Goal: Answer question/provide support: Share knowledge or assist other users

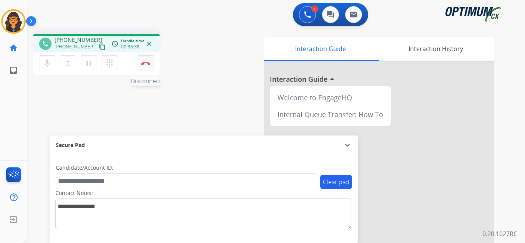
click at [143, 59] on button "Disconnect" at bounding box center [146, 63] width 16 height 16
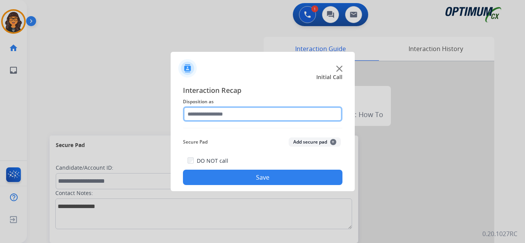
click at [224, 114] on input "text" at bounding box center [263, 113] width 160 height 15
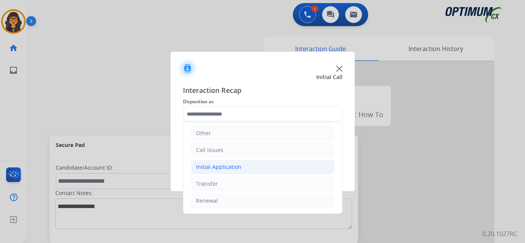
click at [234, 168] on div "Initial Application" at bounding box center [218, 167] width 45 height 8
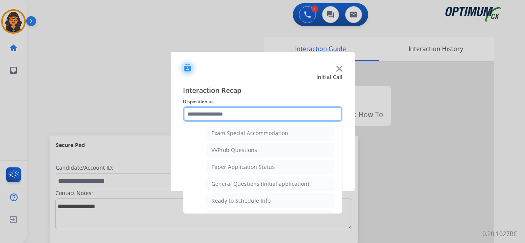
scroll to position [466, 0]
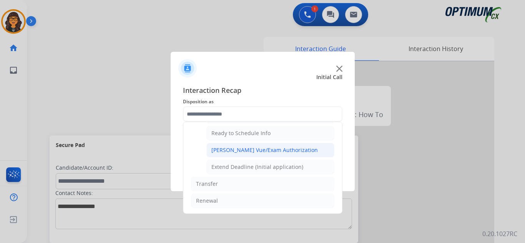
click at [255, 149] on div "[PERSON_NAME] Vue/Exam Authorization" at bounding box center [264, 150] width 106 height 8
type input "**********"
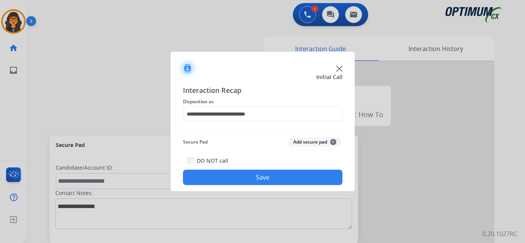
click at [263, 178] on button "Save" at bounding box center [263, 177] width 160 height 15
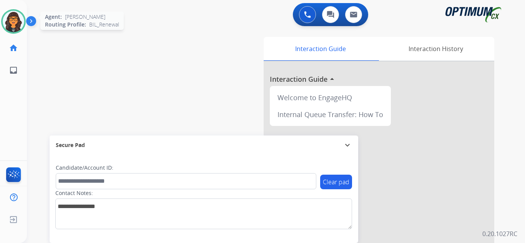
drag, startPoint x: 10, startPoint y: 24, endPoint x: 20, endPoint y: 28, distance: 10.6
click at [10, 24] on img at bounding box center [14, 22] width 22 height 22
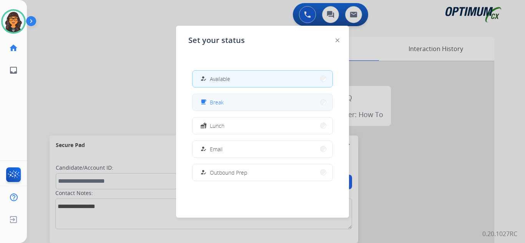
click at [279, 103] on button "free_breakfast Break" at bounding box center [263, 102] width 140 height 17
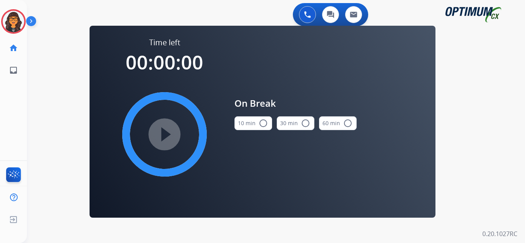
click at [244, 127] on button "10 min radio_button_unchecked" at bounding box center [253, 123] width 38 height 14
click at [169, 135] on mat-icon "play_circle_filled" at bounding box center [164, 134] width 9 height 9
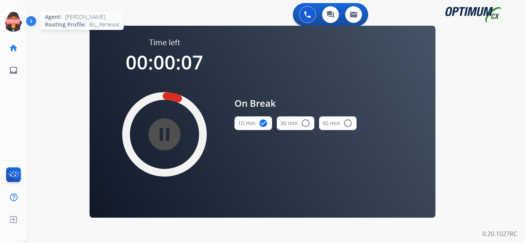
click at [13, 20] on icon at bounding box center [13, 21] width 25 height 25
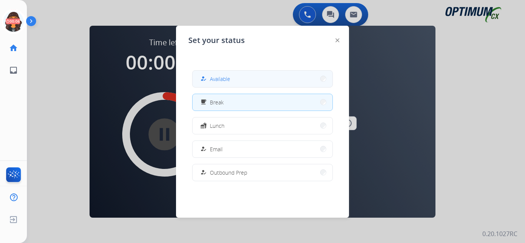
click at [225, 81] on span "Available" at bounding box center [220, 79] width 20 height 8
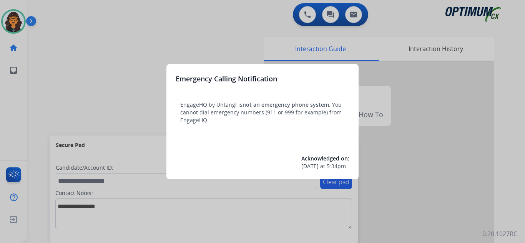
click at [57, 18] on div at bounding box center [262, 121] width 525 height 243
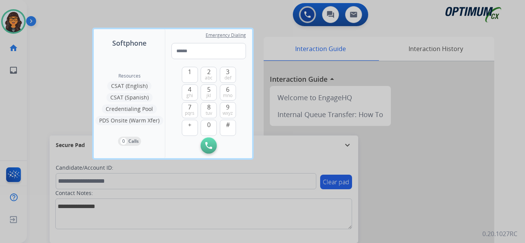
click at [57, 17] on div at bounding box center [262, 121] width 525 height 243
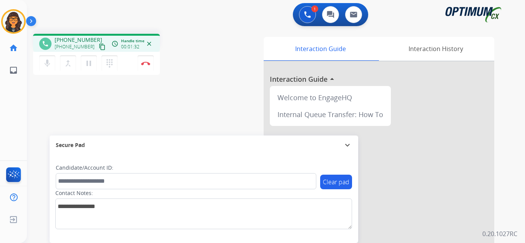
click at [99, 45] on mat-icon "content_copy" at bounding box center [102, 46] width 7 height 7
drag, startPoint x: 140, startPoint y: 63, endPoint x: 146, endPoint y: 61, distance: 6.4
click at [145, 63] on button "Disconnect" at bounding box center [146, 63] width 16 height 16
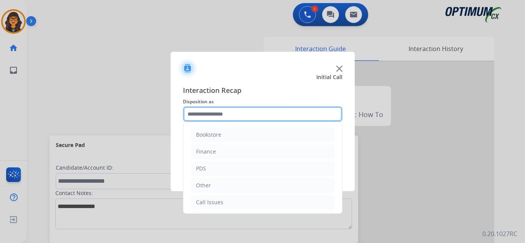
click at [216, 115] on input "text" at bounding box center [263, 113] width 160 height 15
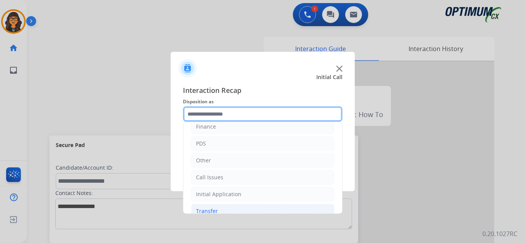
scroll to position [52, 0]
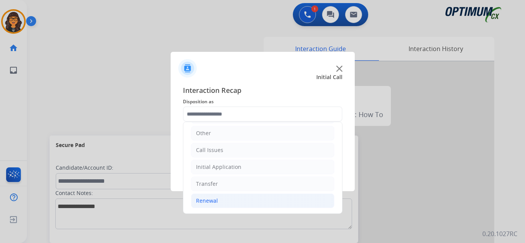
click at [207, 208] on li "Renewal" at bounding box center [262, 201] width 143 height 15
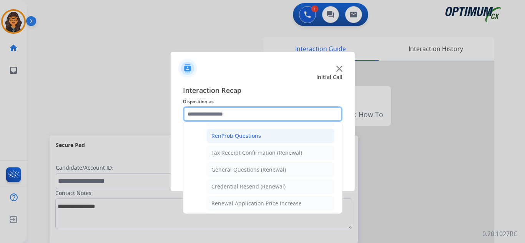
scroll to position [206, 0]
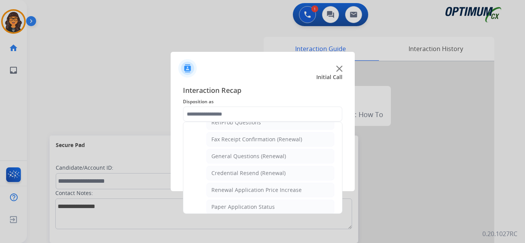
click at [240, 160] on li "General Questions (Renewal)" at bounding box center [270, 156] width 128 height 15
type input "**********"
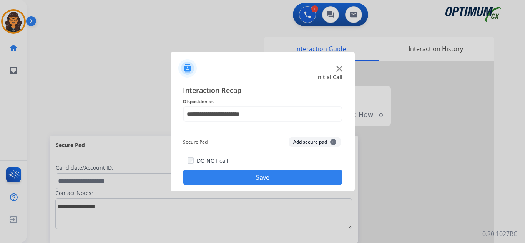
click at [245, 172] on button "Save" at bounding box center [263, 177] width 160 height 15
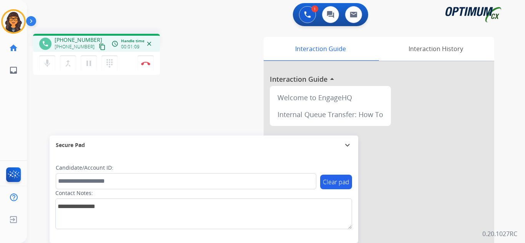
click at [99, 47] on mat-icon "content_copy" at bounding box center [102, 46] width 7 height 7
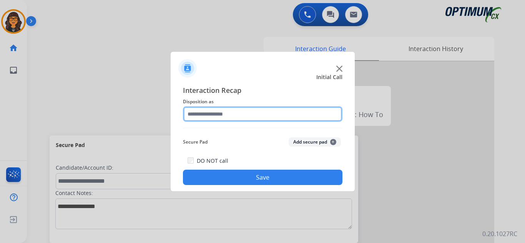
click at [204, 116] on input "text" at bounding box center [263, 113] width 160 height 15
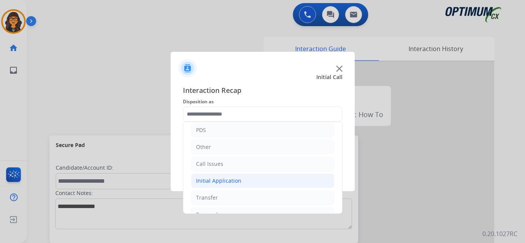
click at [220, 181] on div "Initial Application" at bounding box center [218, 181] width 45 height 8
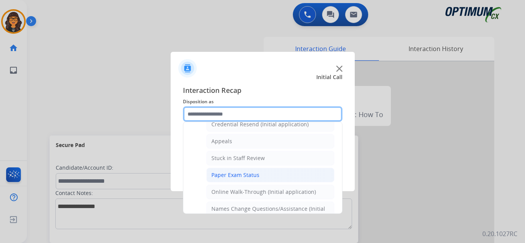
scroll to position [115, 0]
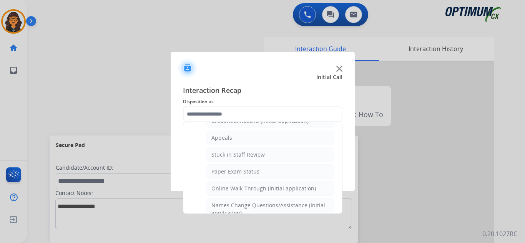
click at [267, 208] on div "Names Change Questions/Assistance (Initial application)" at bounding box center [270, 209] width 118 height 15
type input "**********"
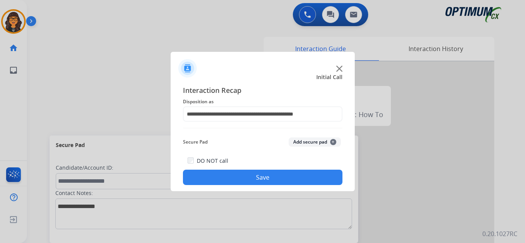
drag, startPoint x: 264, startPoint y: 183, endPoint x: 221, endPoint y: 135, distance: 64.3
click at [264, 183] on button "Save" at bounding box center [263, 177] width 160 height 15
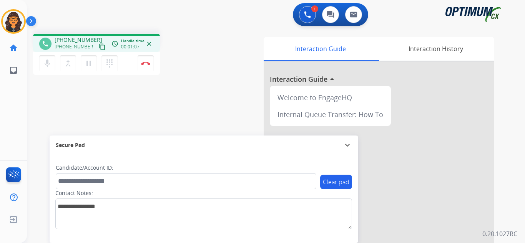
click at [99, 45] on mat-icon "content_copy" at bounding box center [102, 46] width 7 height 7
click at [99, 48] on mat-icon "content_copy" at bounding box center [102, 46] width 7 height 7
click at [145, 63] on img at bounding box center [145, 63] width 9 height 4
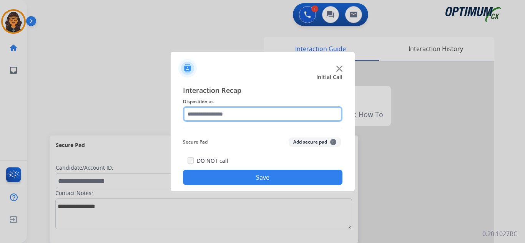
click at [217, 115] on input "text" at bounding box center [263, 113] width 160 height 15
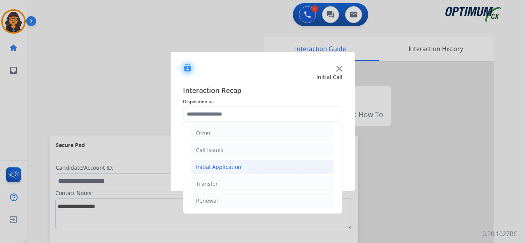
click at [224, 168] on div "Initial Application" at bounding box center [218, 167] width 45 height 8
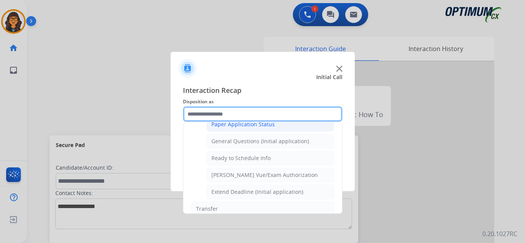
scroll to position [427, 0]
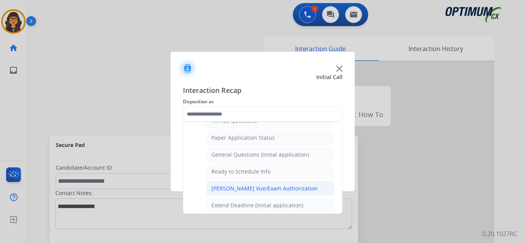
drag, startPoint x: 260, startPoint y: 192, endPoint x: 259, endPoint y: 188, distance: 4.7
click at [261, 192] on div "[PERSON_NAME] Vue/Exam Authorization" at bounding box center [264, 189] width 106 height 8
type input "**********"
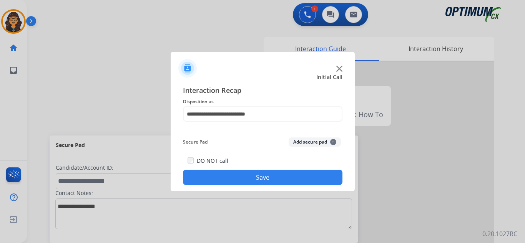
click at [259, 178] on button "Save" at bounding box center [263, 177] width 160 height 15
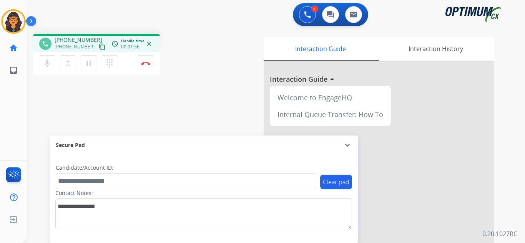
click at [99, 47] on mat-icon "content_copy" at bounding box center [102, 46] width 7 height 7
click at [89, 61] on mat-icon "pause" at bounding box center [88, 63] width 9 height 9
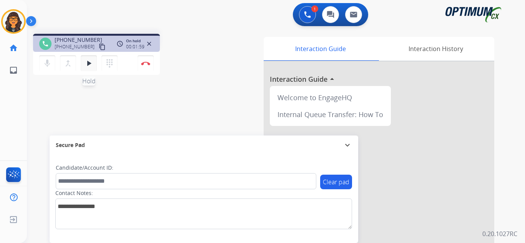
click at [88, 61] on mat-icon "play_arrow" at bounding box center [88, 63] width 9 height 9
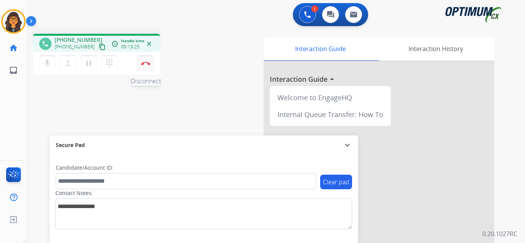
click at [150, 63] on img at bounding box center [145, 63] width 9 height 4
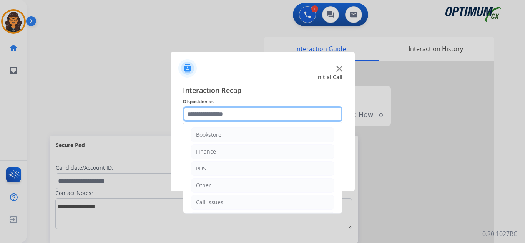
click at [210, 118] on input "text" at bounding box center [263, 113] width 160 height 15
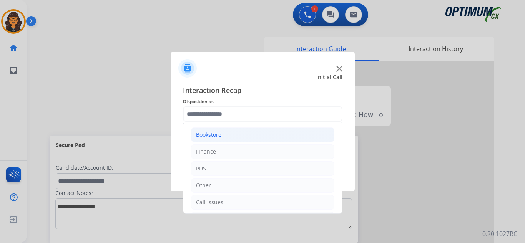
click at [208, 134] on div "Bookstore" at bounding box center [208, 135] width 25 height 8
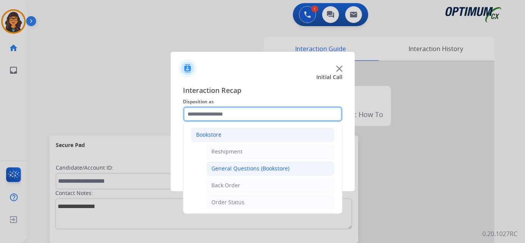
scroll to position [38, 0]
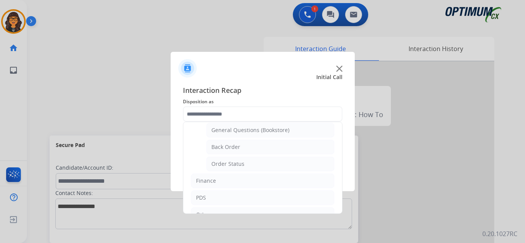
drag, startPoint x: 269, startPoint y: 131, endPoint x: 261, endPoint y: 153, distance: 23.5
click at [269, 131] on div "General Questions (Bookstore)" at bounding box center [250, 130] width 78 height 8
type input "**********"
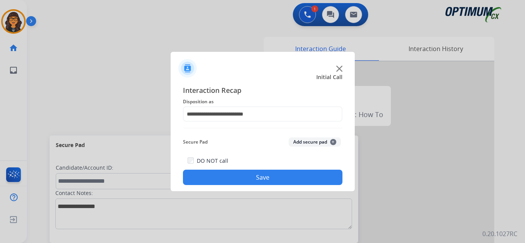
click at [263, 170] on div "DO NOT call Save" at bounding box center [263, 170] width 160 height 29
drag, startPoint x: 215, startPoint y: 180, endPoint x: 203, endPoint y: 166, distance: 18.3
click at [215, 180] on button "Save" at bounding box center [263, 177] width 160 height 15
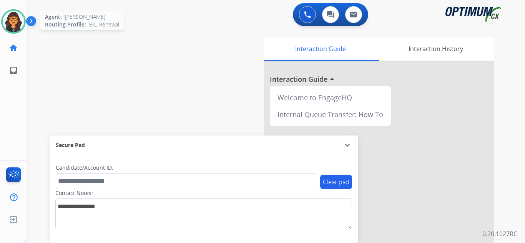
click at [7, 10] on div "Agent: Giovanelli Routing Profile: BIL_Renewal" at bounding box center [13, 21] width 25 height 25
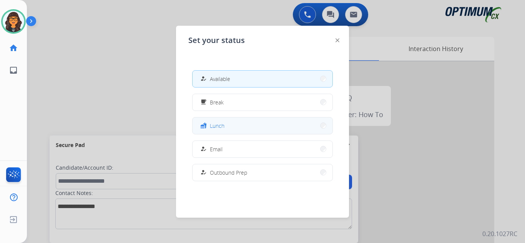
click at [216, 123] on span "Lunch" at bounding box center [217, 126] width 15 height 8
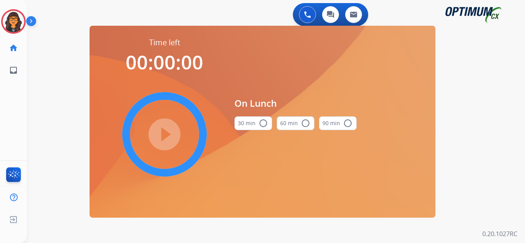
click at [252, 123] on button "30 min radio_button_unchecked" at bounding box center [253, 123] width 38 height 14
click at [168, 131] on mat-icon "play_circle_filled" at bounding box center [164, 134] width 9 height 9
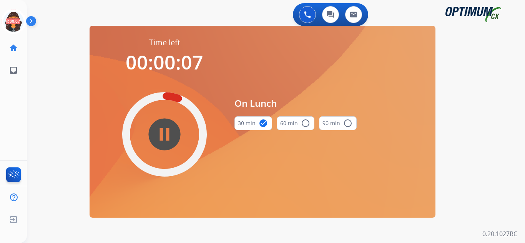
drag, startPoint x: 12, startPoint y: 19, endPoint x: 36, endPoint y: 23, distance: 24.3
click at [12, 19] on icon at bounding box center [13, 21] width 25 height 25
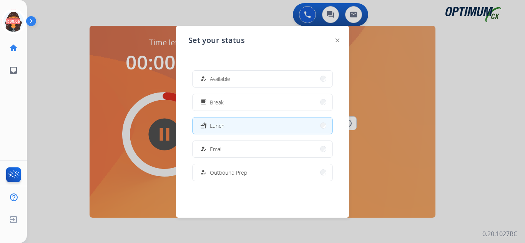
click at [230, 78] on span "Available" at bounding box center [220, 79] width 20 height 8
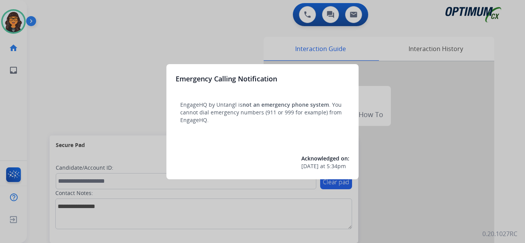
click at [55, 7] on div at bounding box center [262, 121] width 525 height 243
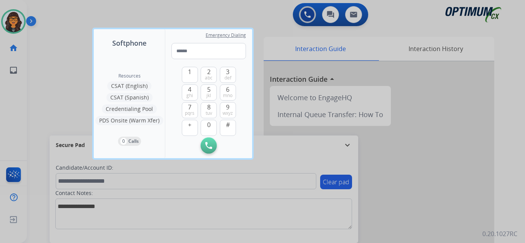
click at [53, 11] on div at bounding box center [262, 121] width 525 height 243
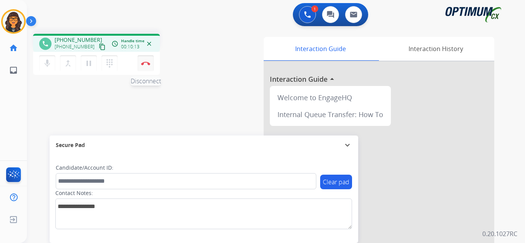
click at [146, 63] on img at bounding box center [145, 63] width 9 height 4
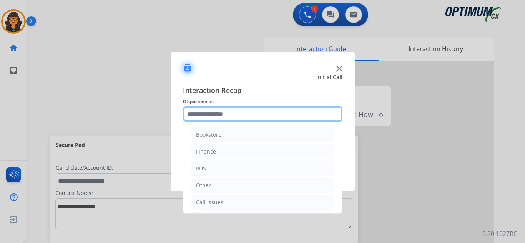
click at [219, 112] on input "text" at bounding box center [263, 113] width 160 height 15
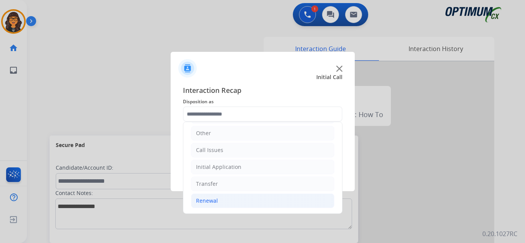
click at [216, 201] on div "Renewal" at bounding box center [207, 201] width 22 height 8
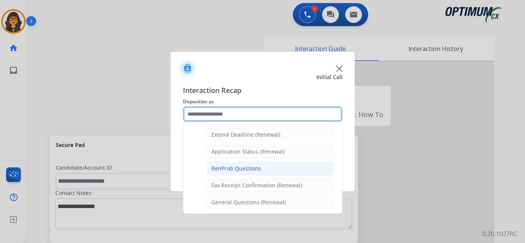
scroll to position [206, 0]
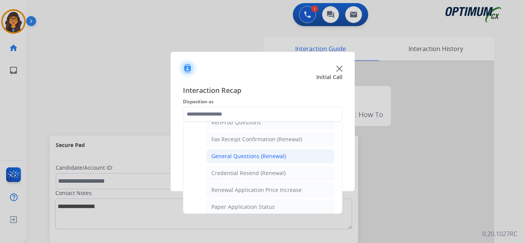
click at [254, 158] on div "General Questions (Renewal)" at bounding box center [248, 157] width 75 height 8
type input "**********"
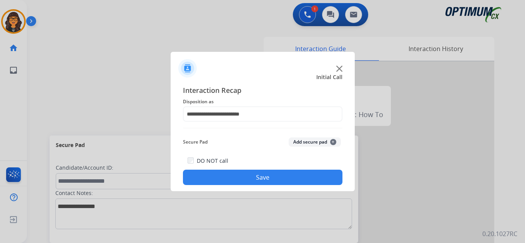
click at [256, 179] on button "Save" at bounding box center [263, 177] width 160 height 15
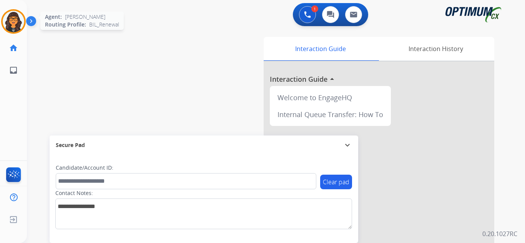
click at [11, 23] on img at bounding box center [14, 22] width 22 height 22
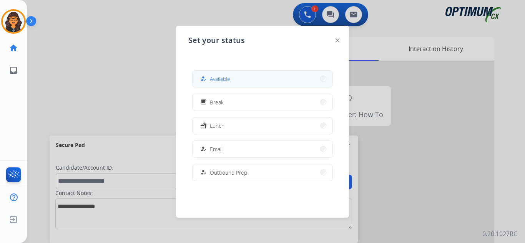
click at [223, 78] on span "Available" at bounding box center [220, 79] width 20 height 8
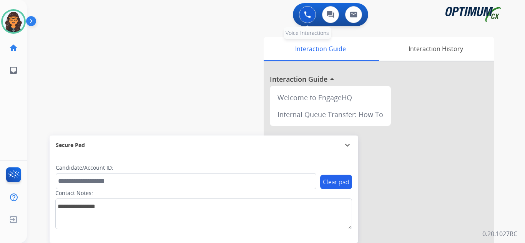
click at [301, 16] on button at bounding box center [307, 14] width 17 height 17
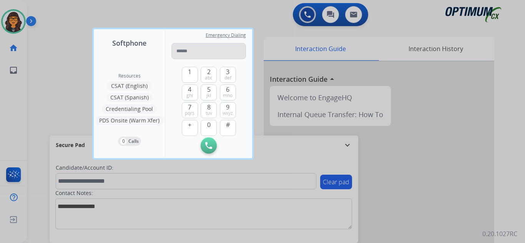
click at [202, 51] on input "tel" at bounding box center [208, 51] width 75 height 16
type input "**********"
click at [207, 147] on img at bounding box center [208, 145] width 7 height 7
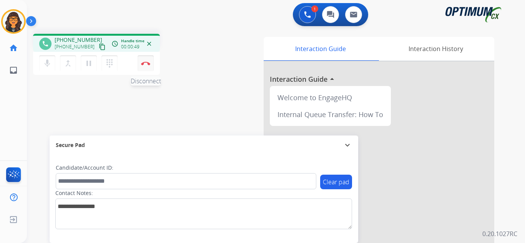
click at [148, 63] on img at bounding box center [145, 63] width 9 height 4
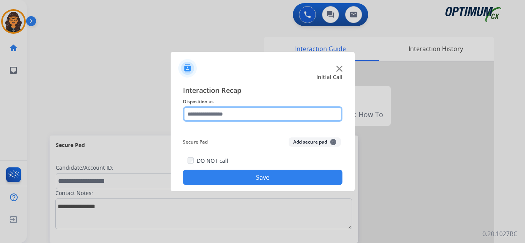
click at [209, 114] on input "text" at bounding box center [263, 113] width 160 height 15
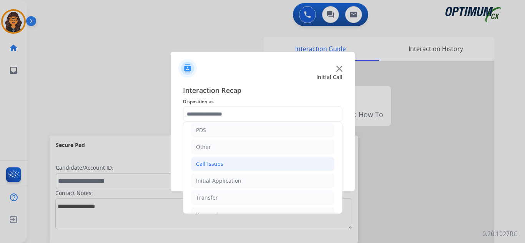
click at [212, 162] on div "Call Issues" at bounding box center [209, 164] width 27 height 8
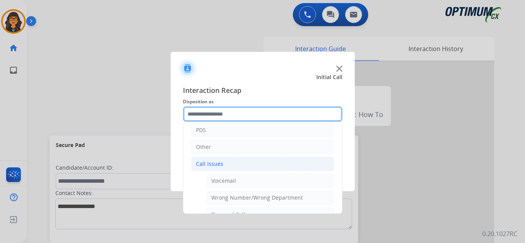
scroll to position [77, 0]
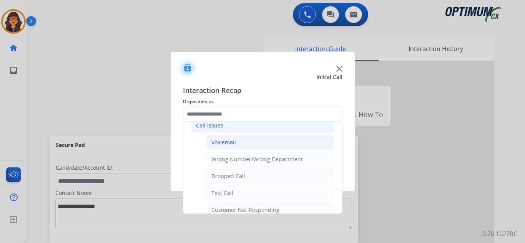
click at [222, 142] on div "Voicemail" at bounding box center [223, 143] width 25 height 8
type input "*********"
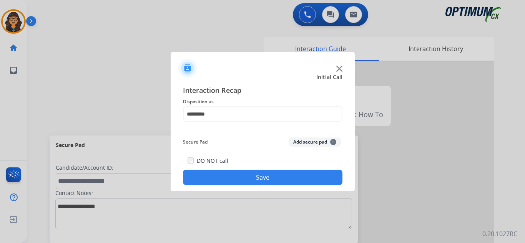
click at [236, 175] on button "Save" at bounding box center [263, 177] width 160 height 15
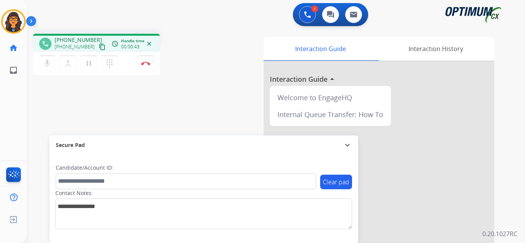
click at [99, 47] on mat-icon "content_copy" at bounding box center [102, 46] width 7 height 7
click at [89, 63] on mat-icon "pause" at bounding box center [88, 63] width 9 height 9
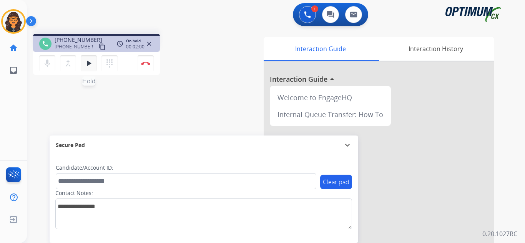
click at [87, 65] on mat-icon "play_arrow" at bounding box center [88, 63] width 9 height 9
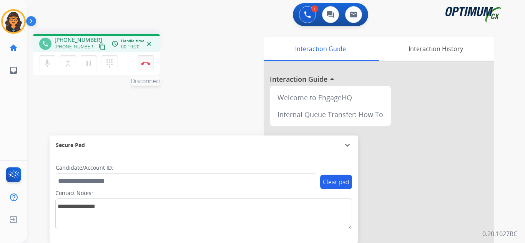
click at [146, 61] on img at bounding box center [145, 63] width 9 height 4
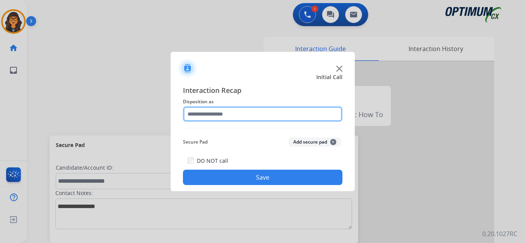
click at [211, 111] on input "text" at bounding box center [263, 113] width 160 height 15
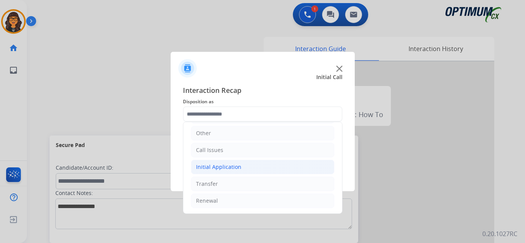
drag, startPoint x: 227, startPoint y: 162, endPoint x: 297, endPoint y: 175, distance: 71.2
click at [227, 163] on li "Initial Application" at bounding box center [262, 167] width 143 height 15
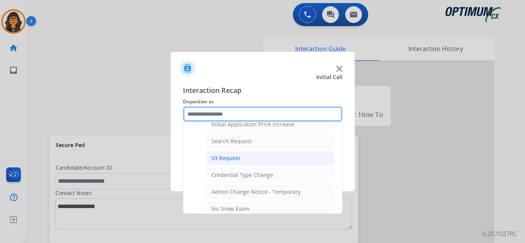
scroll to position [283, 0]
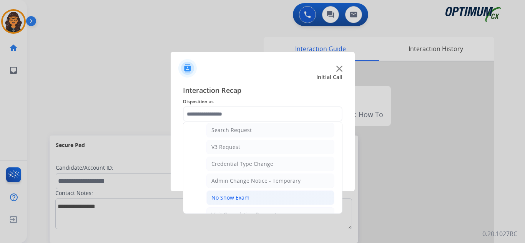
click at [233, 193] on li "No Show Exam" at bounding box center [270, 198] width 128 height 15
type input "**********"
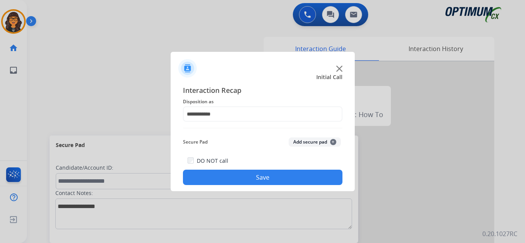
click at [249, 178] on button "Save" at bounding box center [263, 177] width 160 height 15
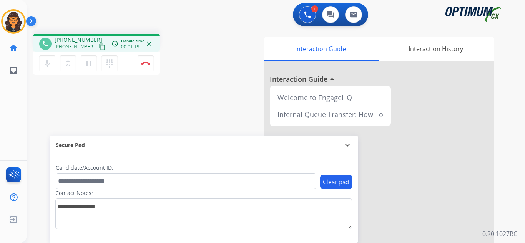
click at [99, 48] on mat-icon "content_copy" at bounding box center [102, 46] width 7 height 7
click at [146, 63] on img at bounding box center [145, 63] width 9 height 4
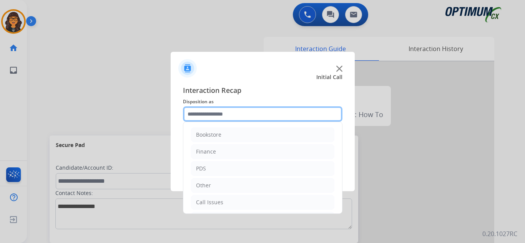
click at [231, 110] on input "text" at bounding box center [263, 113] width 160 height 15
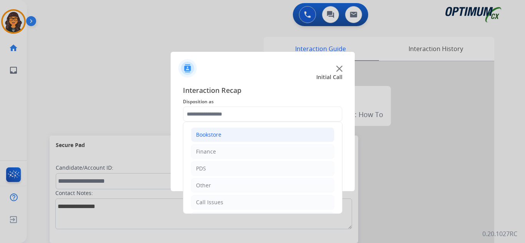
click at [225, 134] on li "Bookstore" at bounding box center [262, 135] width 143 height 15
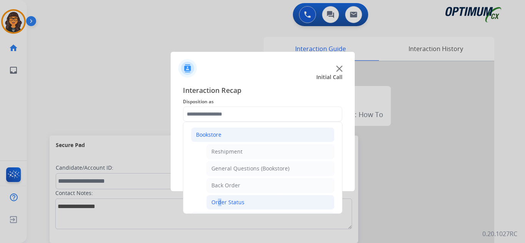
click at [217, 203] on div "Order Status" at bounding box center [227, 203] width 33 height 8
type input "**********"
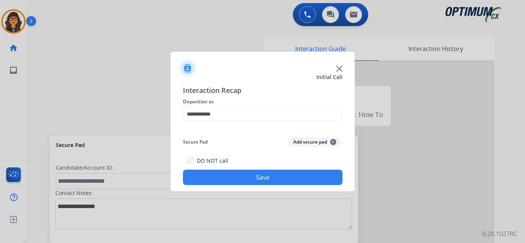
click at [233, 163] on div "DO NOT call Save" at bounding box center [263, 170] width 160 height 29
click at [241, 176] on button "Save" at bounding box center [263, 177] width 160 height 15
